Goal: Task Accomplishment & Management: Manage account settings

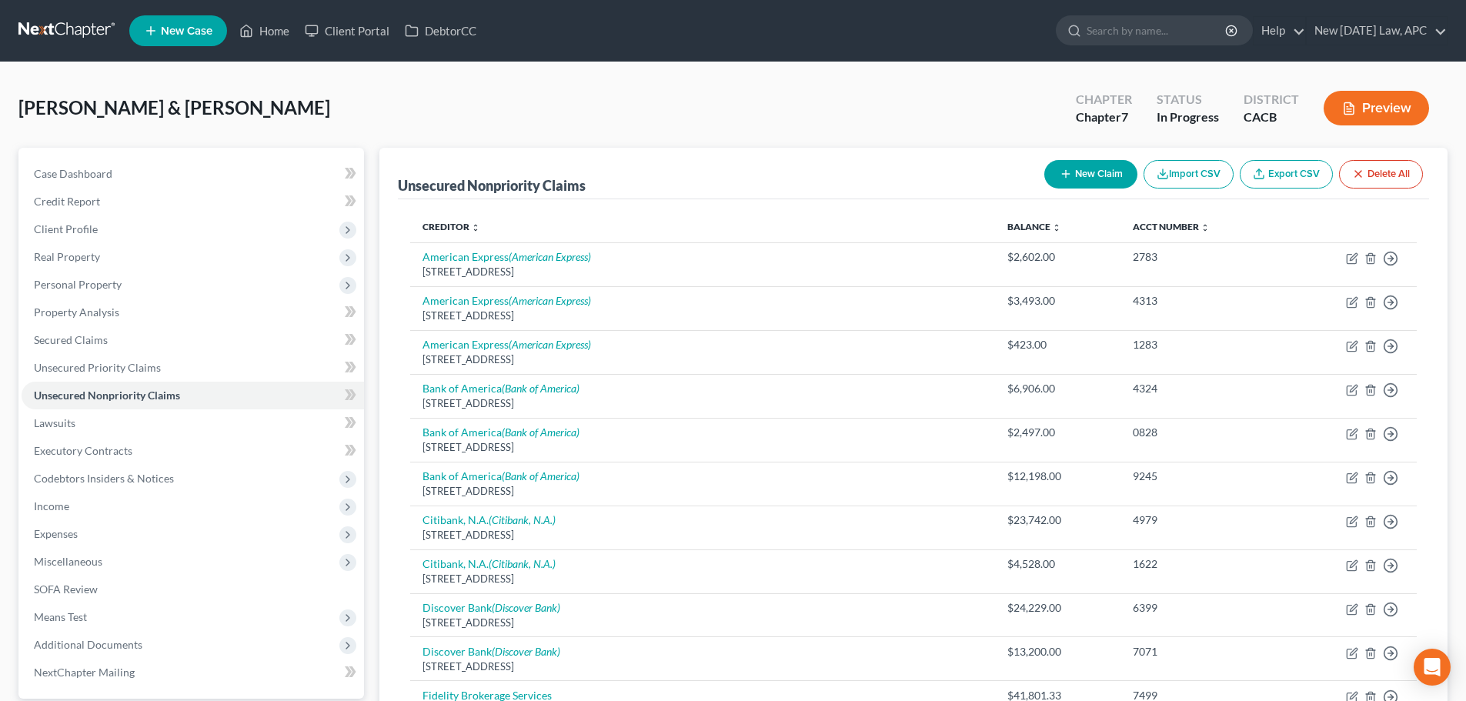
click at [31, 22] on link at bounding box center [67, 31] width 99 height 28
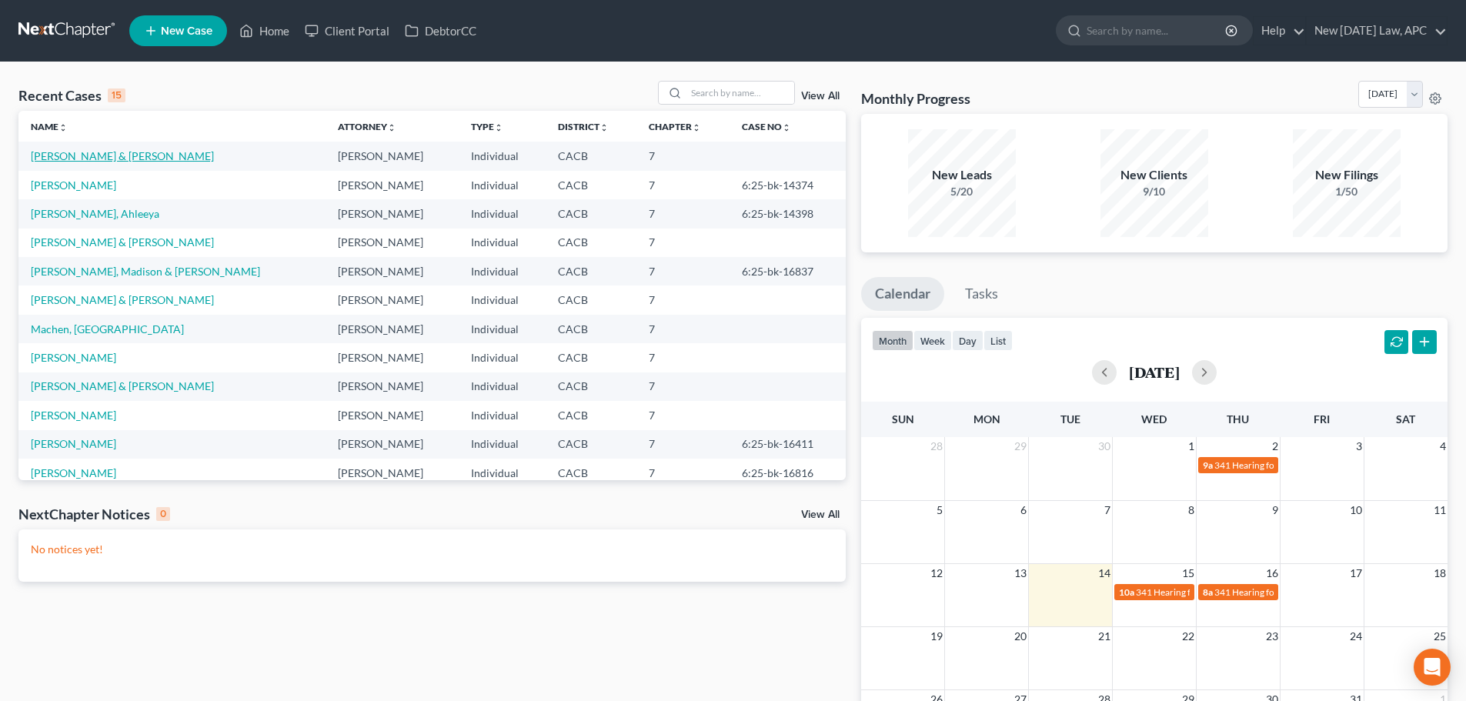
click at [112, 157] on link "[PERSON_NAME] & [PERSON_NAME]" at bounding box center [122, 155] width 183 height 13
select select "6"
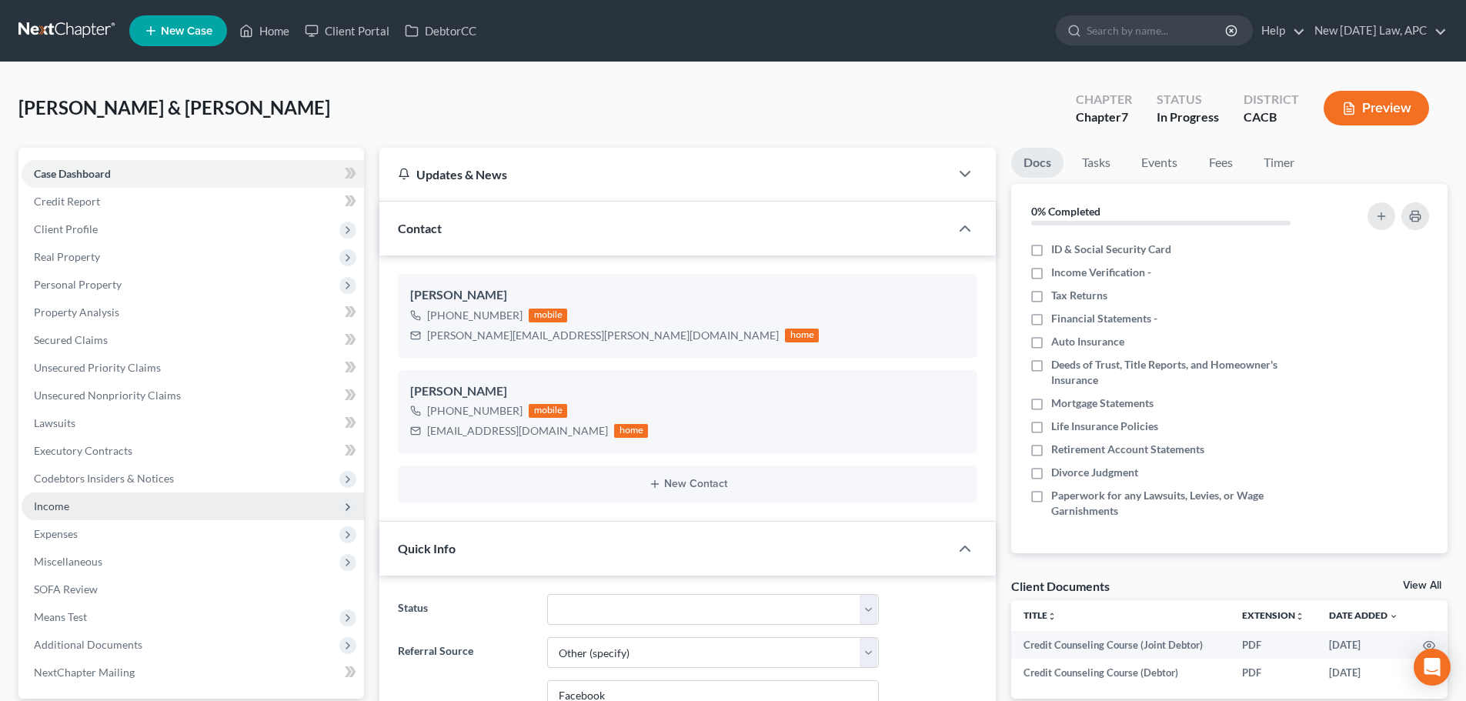
click at [69, 500] on span "Income" at bounding box center [193, 507] width 343 height 28
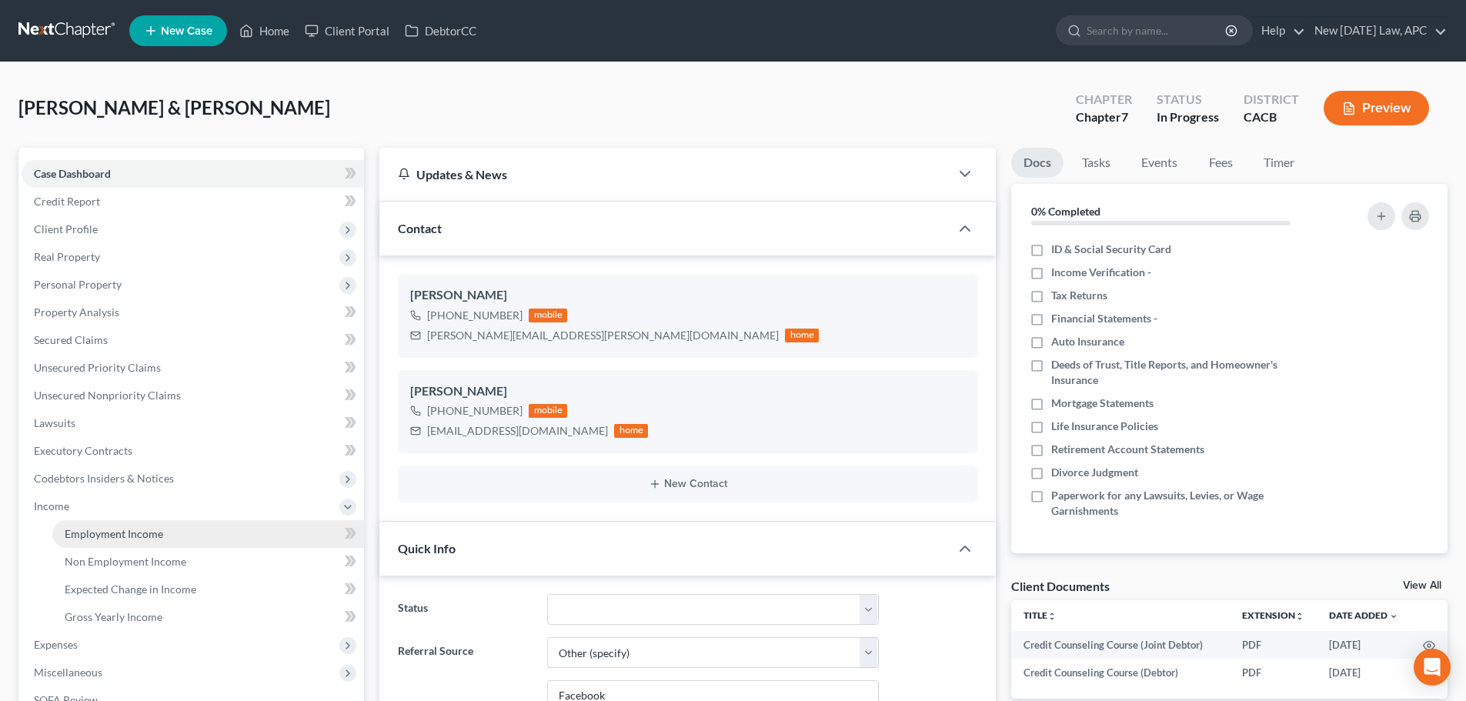
click at [95, 529] on span "Employment Income" at bounding box center [114, 533] width 99 height 13
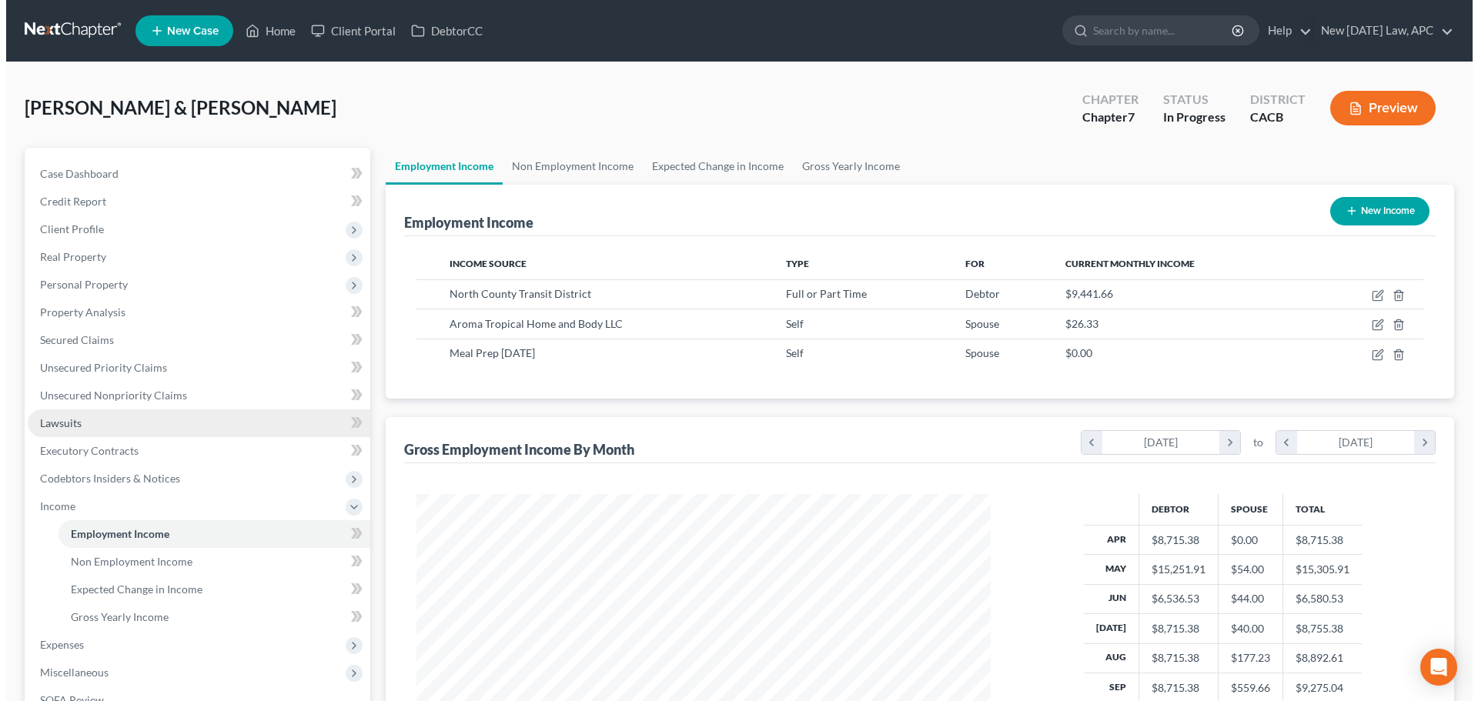
scroll to position [287, 605]
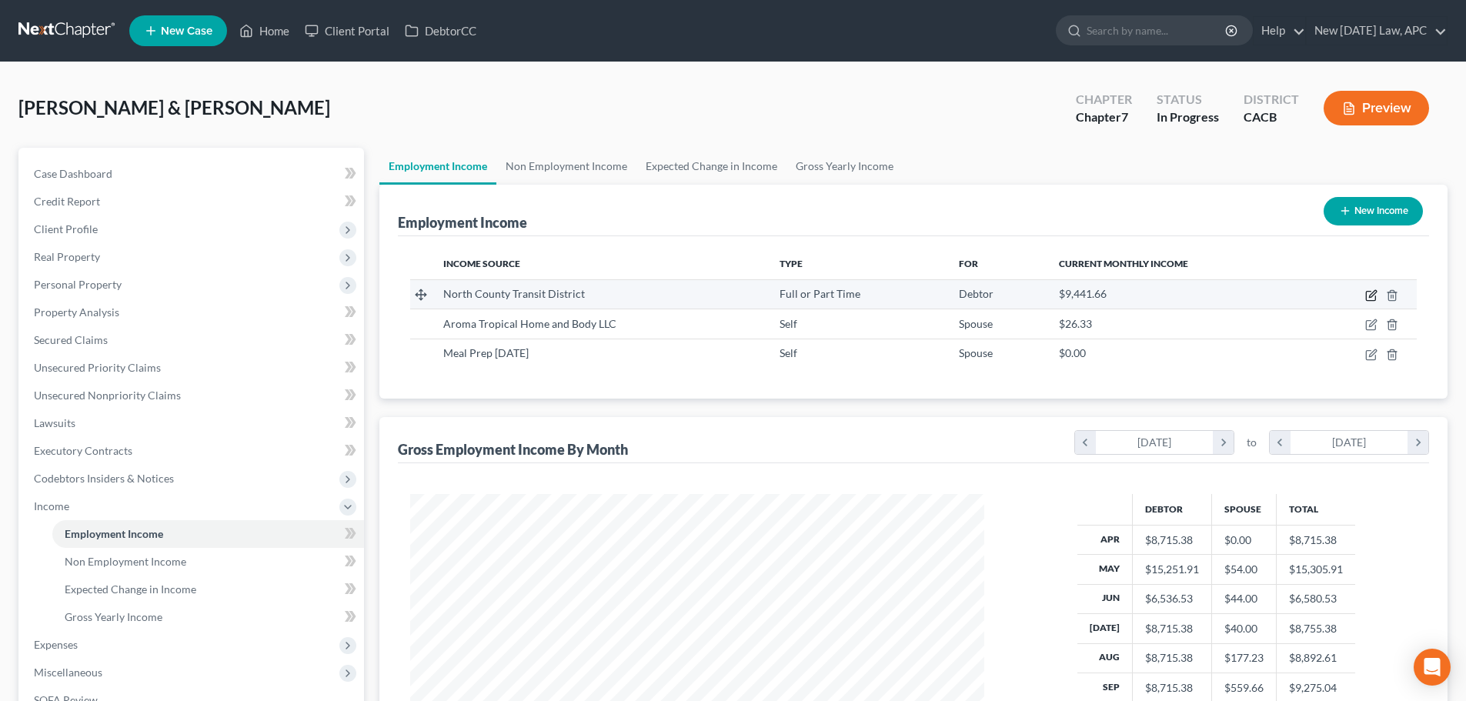
click at [1368, 293] on icon "button" at bounding box center [1372, 295] width 12 height 12
select select "0"
select select "4"
select select "2"
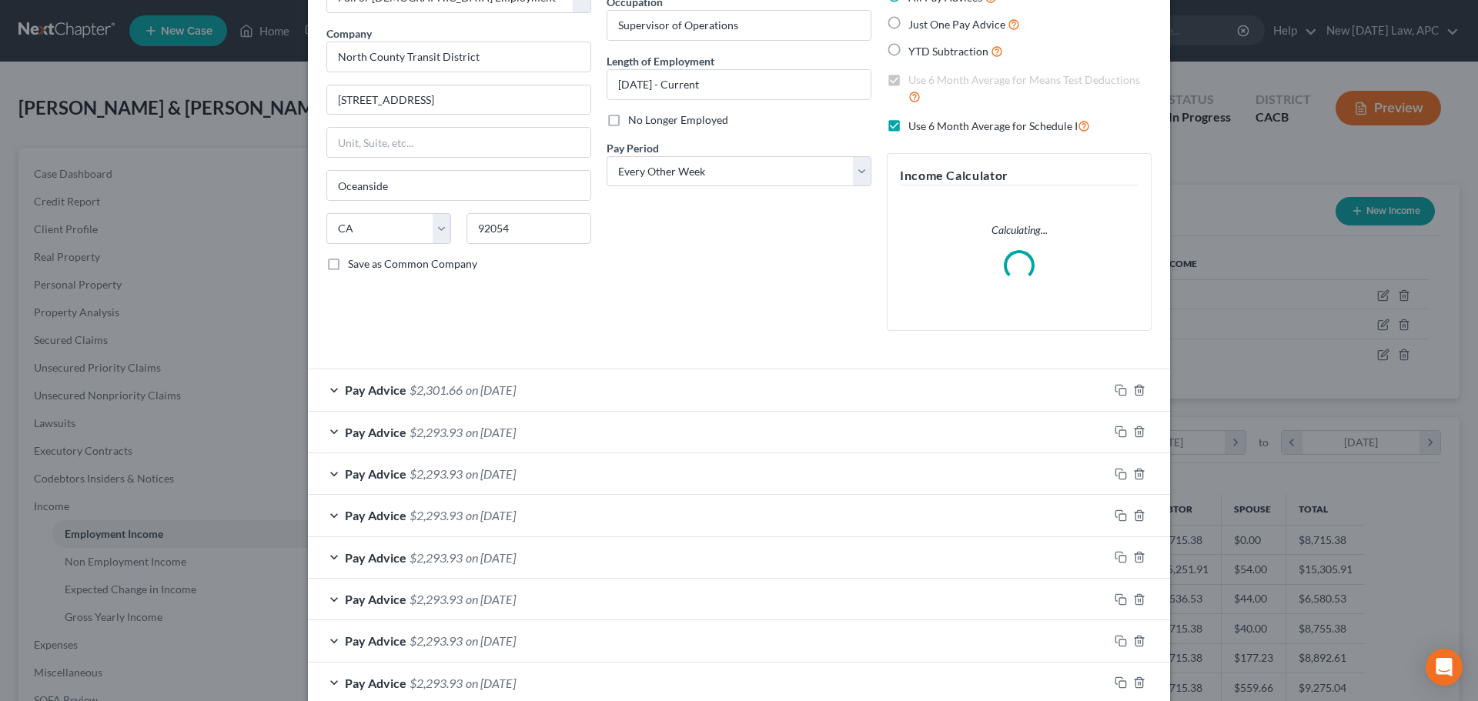
scroll to position [154, 0]
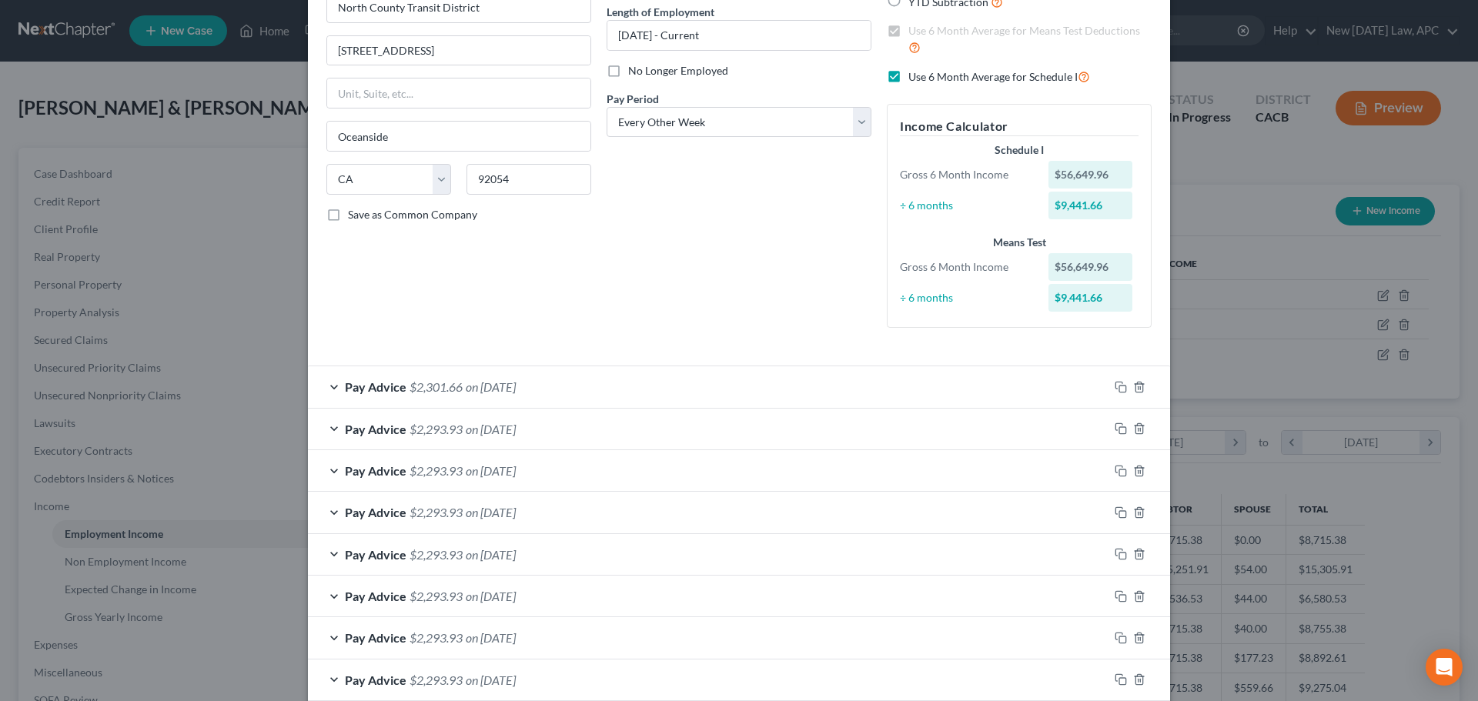
click at [550, 383] on div "Pay Advice $2,301.66 on [DATE]" at bounding box center [708, 386] width 801 height 41
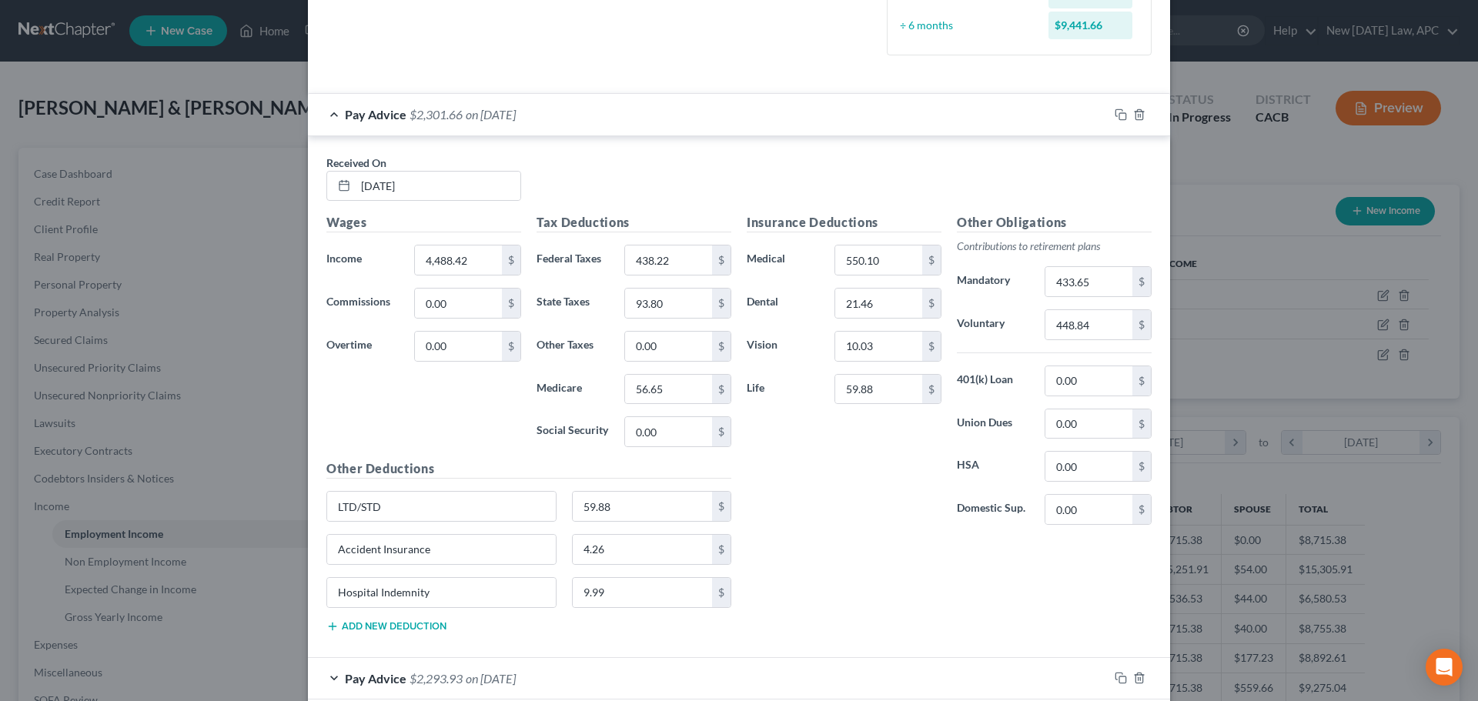
scroll to position [462, 0]
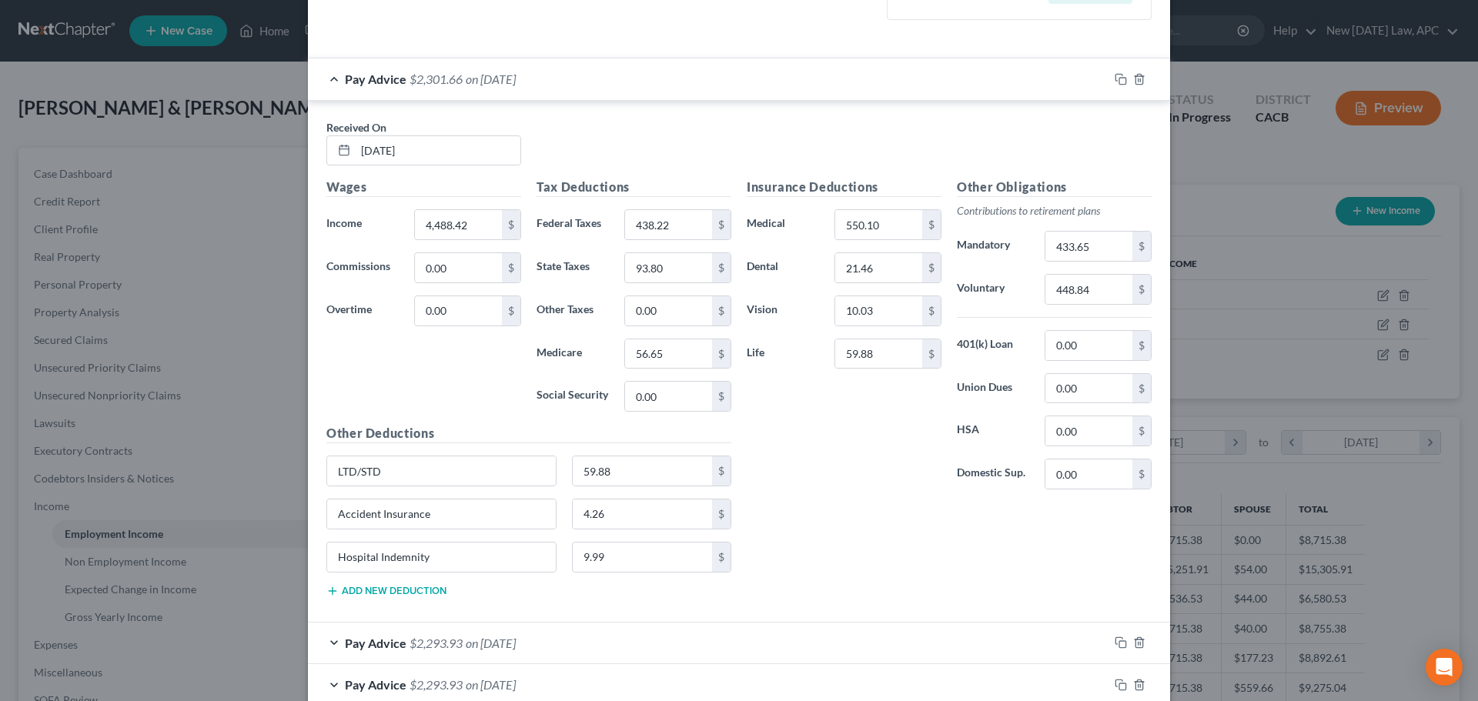
click at [501, 78] on span "on [DATE]" at bounding box center [491, 79] width 50 height 15
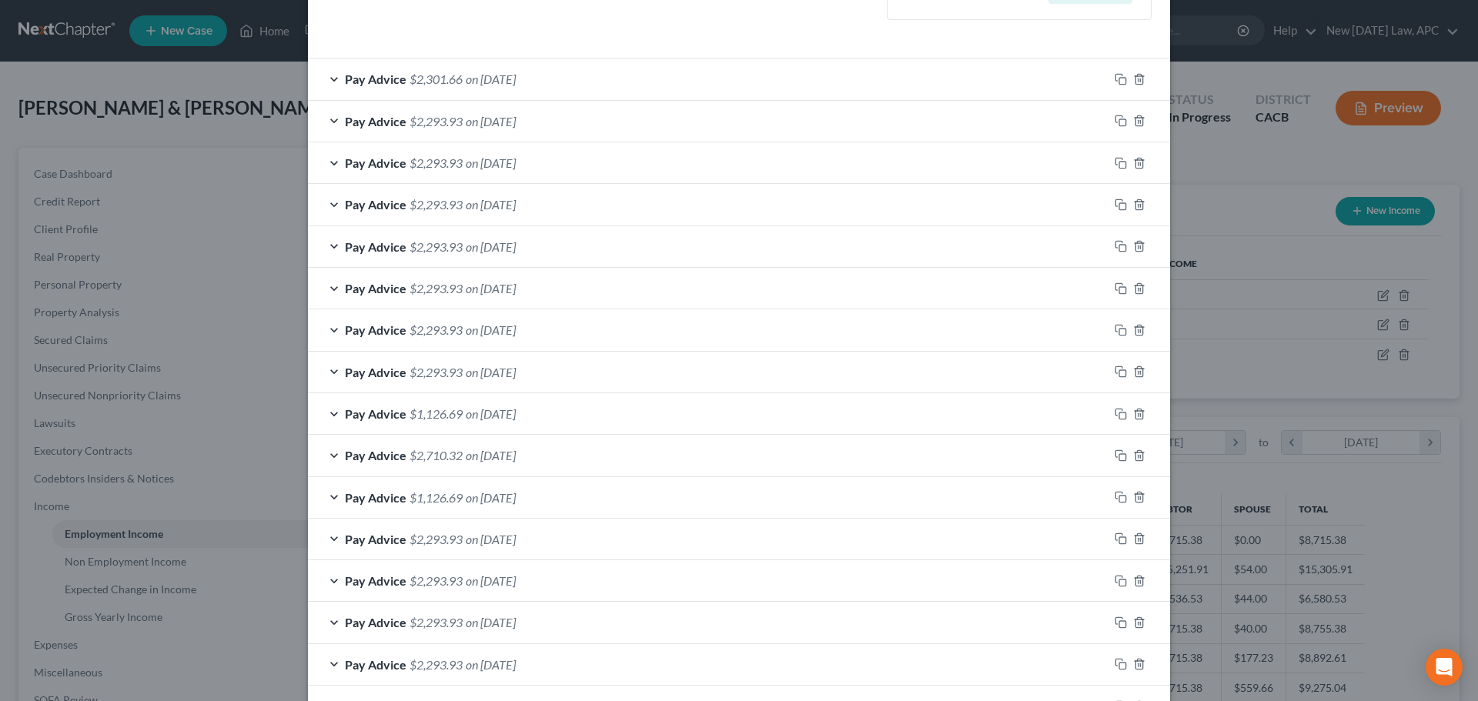
click at [508, 81] on span "on [DATE]" at bounding box center [491, 79] width 50 height 15
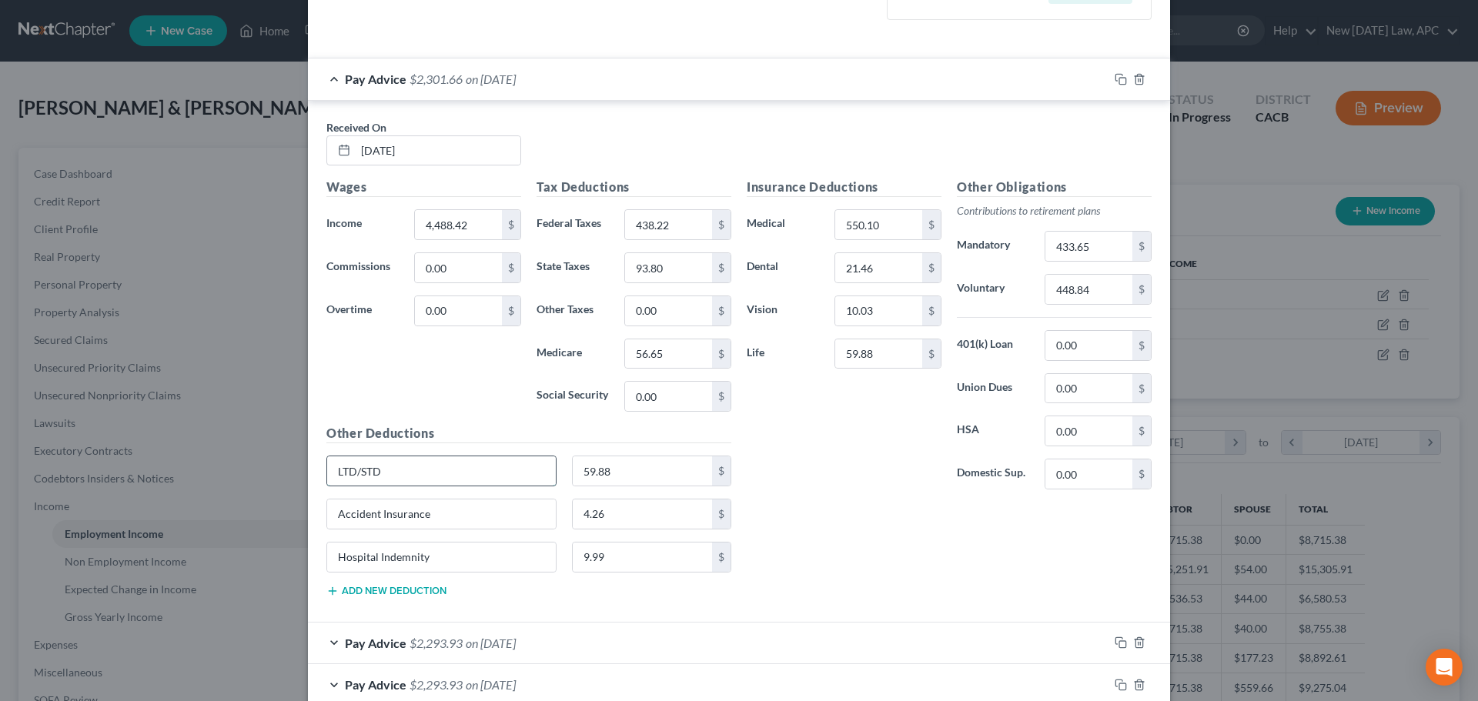
click at [405, 468] on input "LTD/STD" at bounding box center [441, 470] width 229 height 29
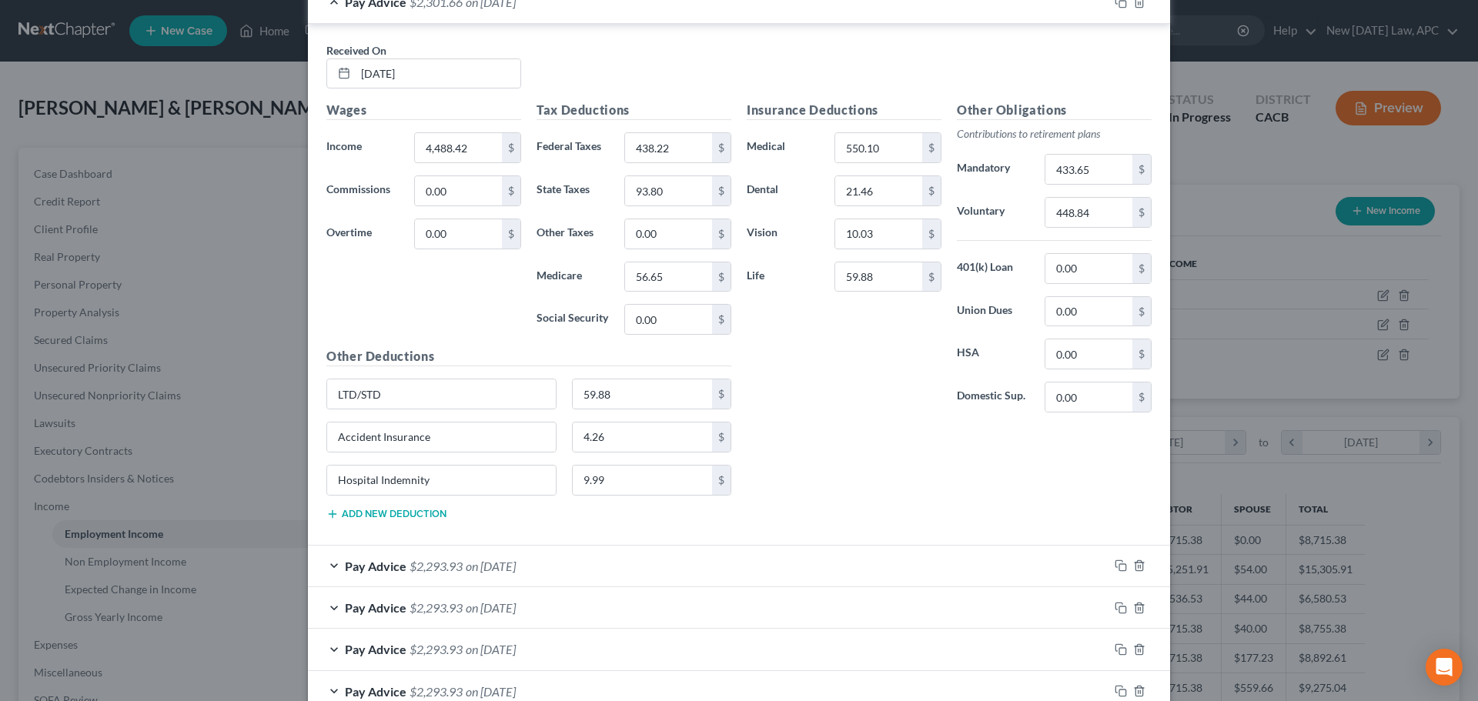
click at [458, 570] on div "Pay Advice $2,293.93 on [DATE]" at bounding box center [708, 566] width 801 height 41
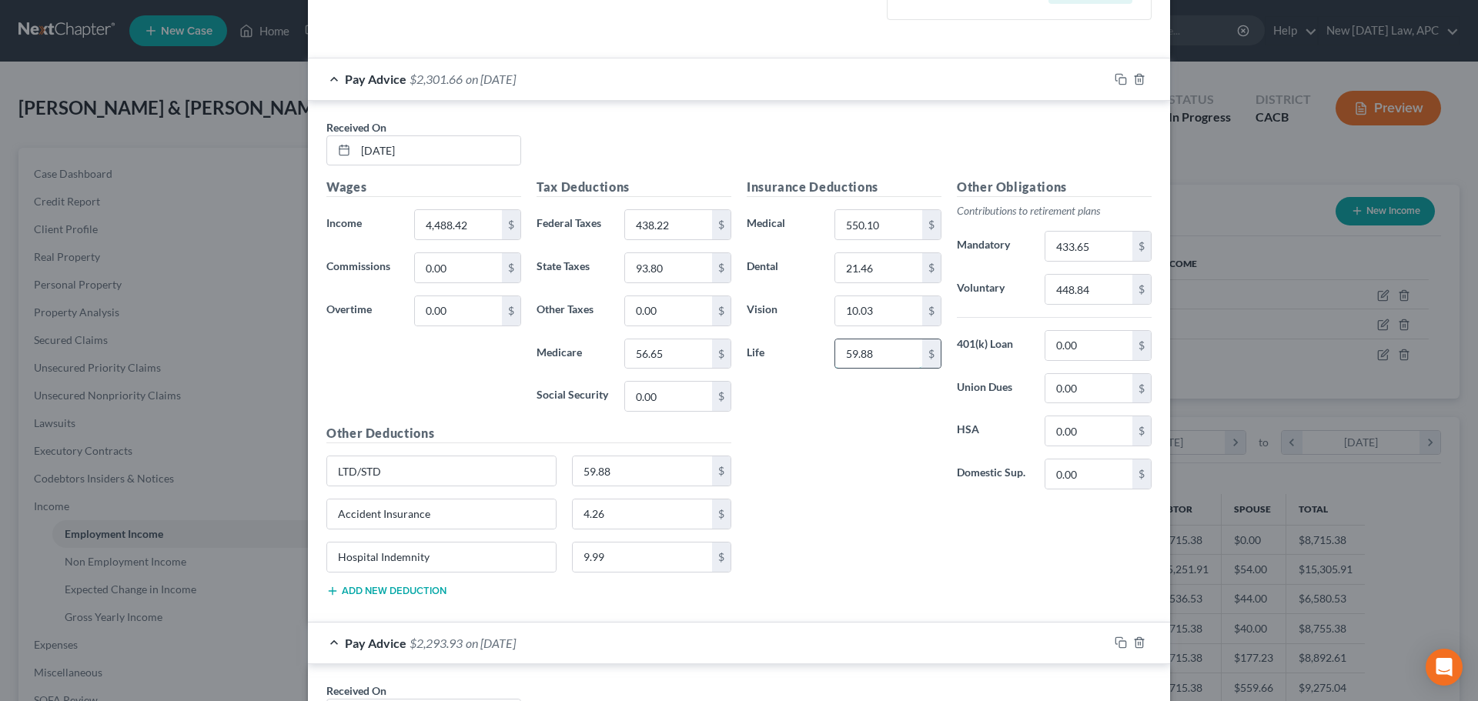
click at [864, 353] on input "59.88" at bounding box center [878, 353] width 87 height 29
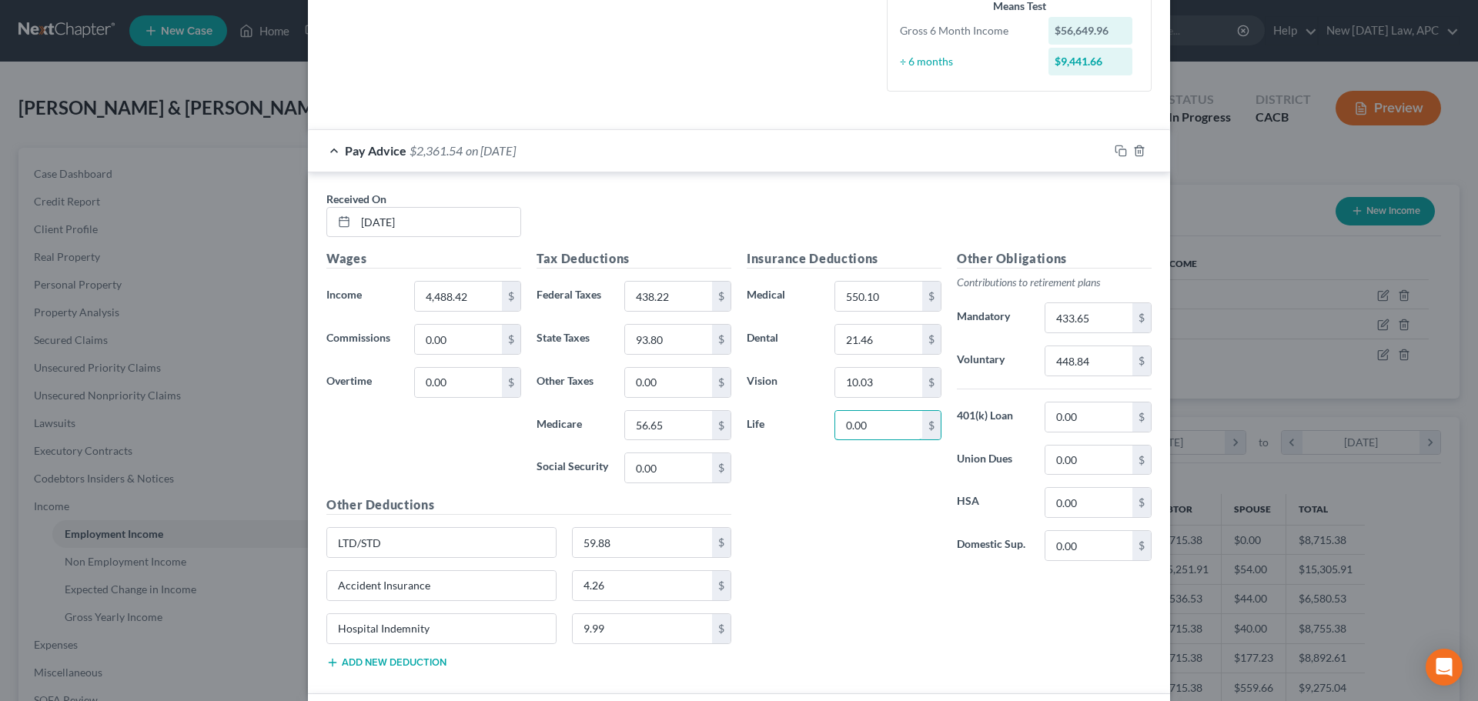
scroll to position [385, 0]
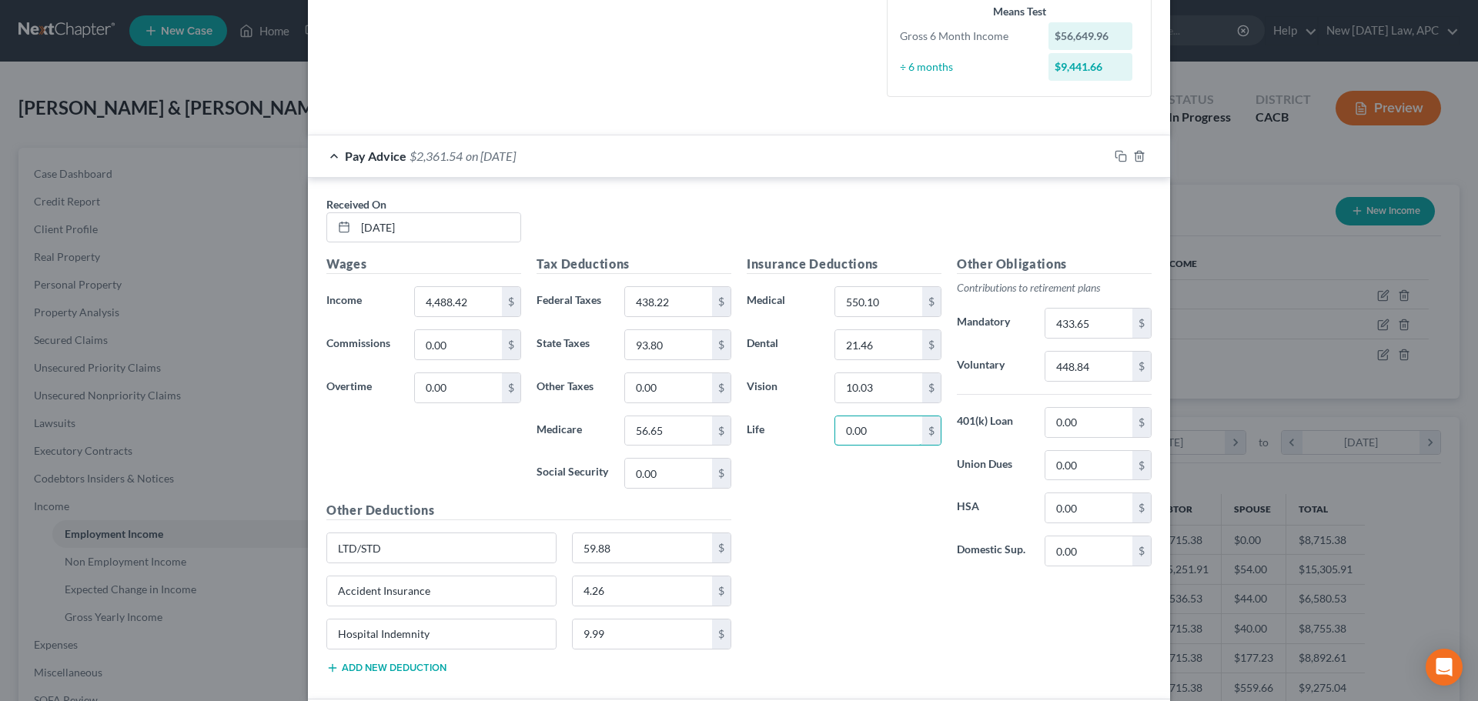
type input "0.00"
click at [516, 156] on span "on [DATE]" at bounding box center [491, 156] width 50 height 15
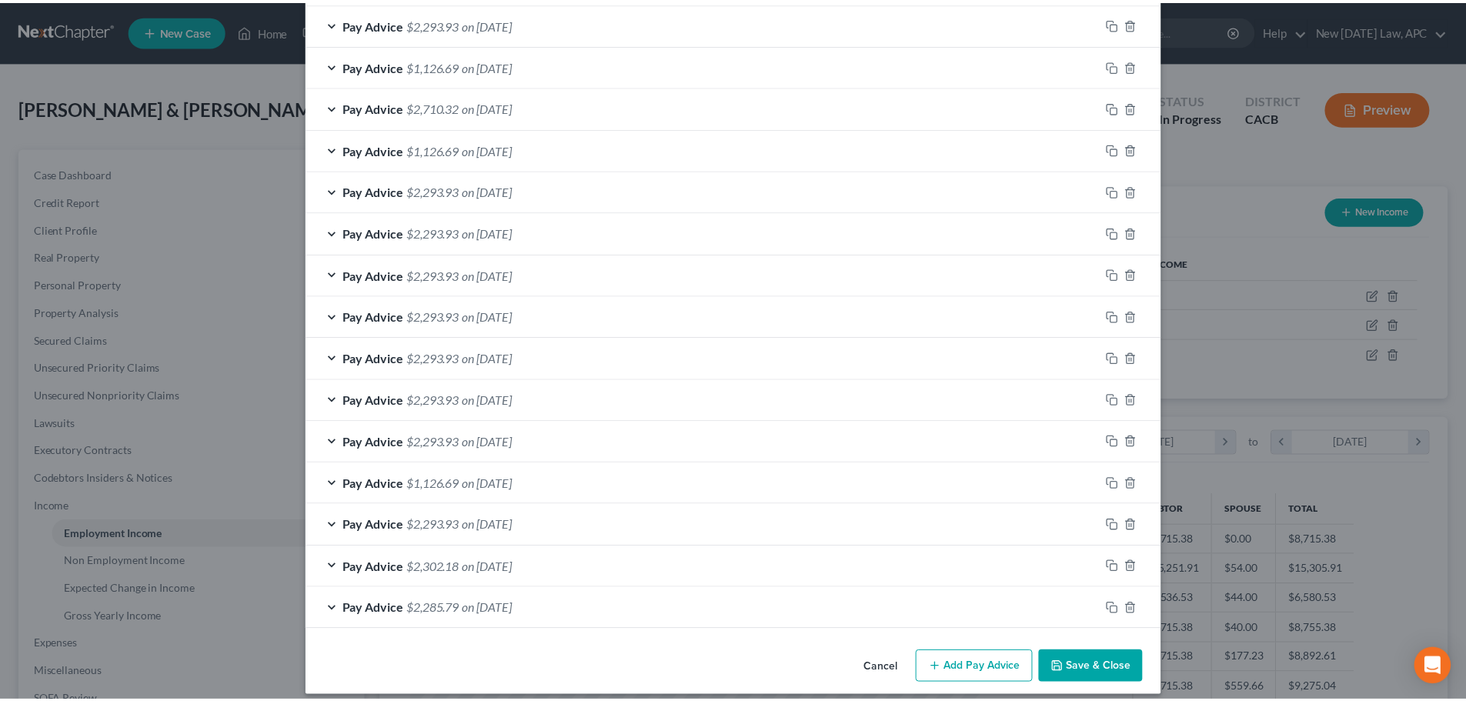
scroll to position [1346, 0]
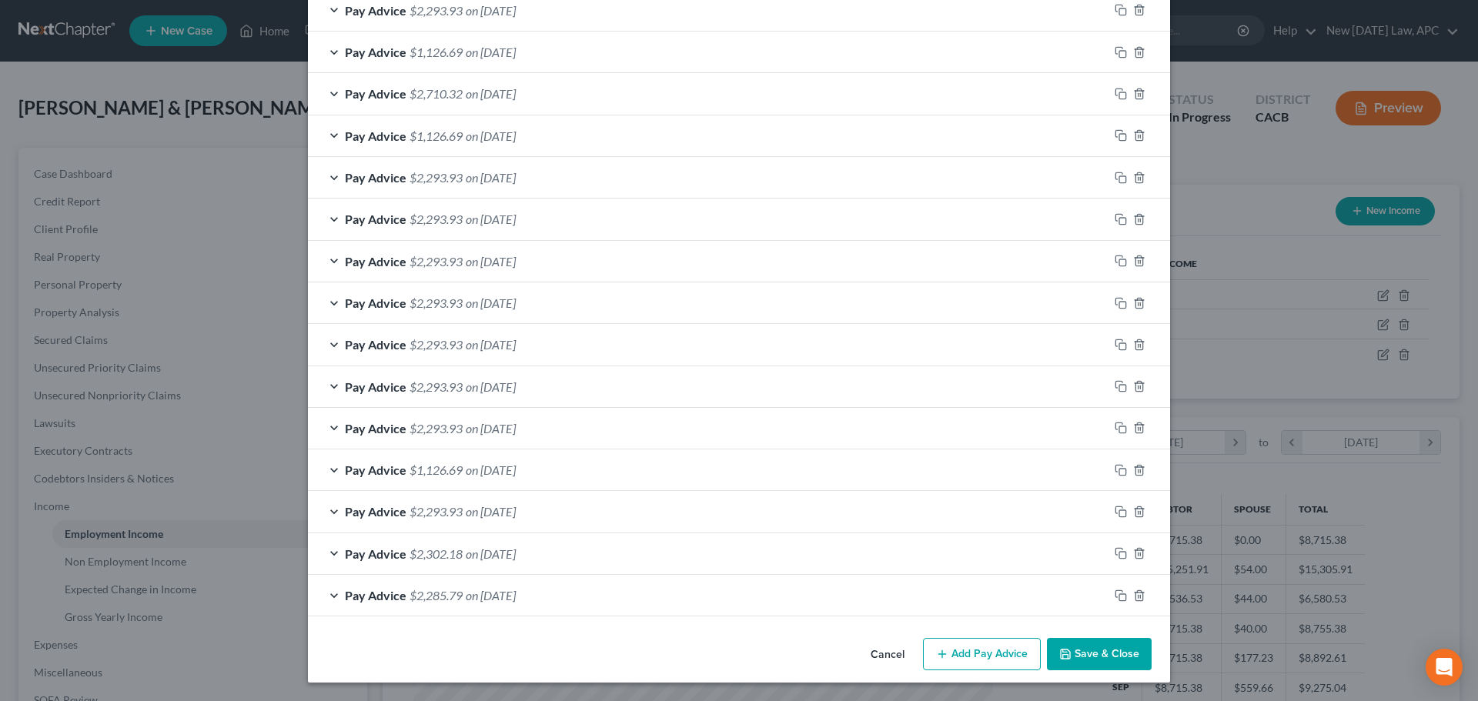
click at [1079, 650] on button "Save & Close" at bounding box center [1099, 654] width 105 height 32
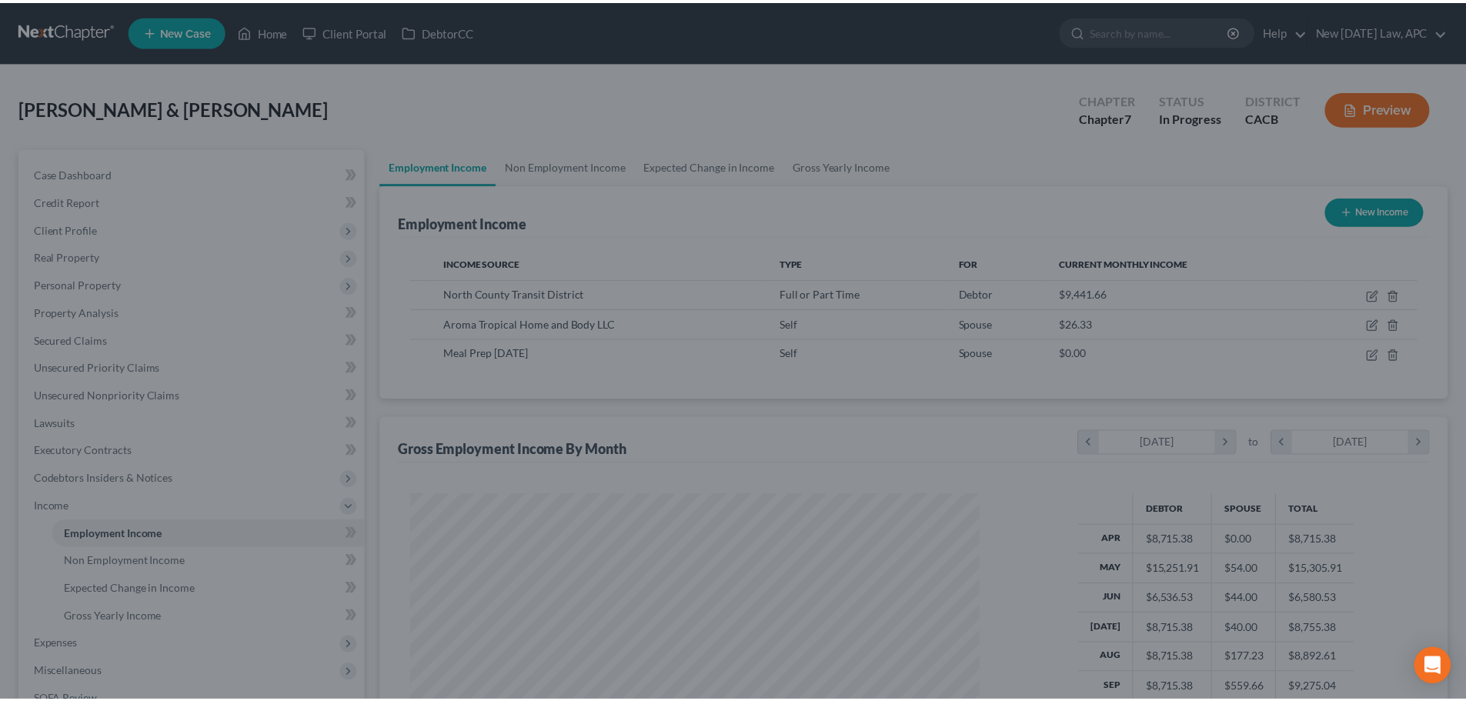
scroll to position [769517, 769199]
